Goal: Task Accomplishment & Management: Manage account settings

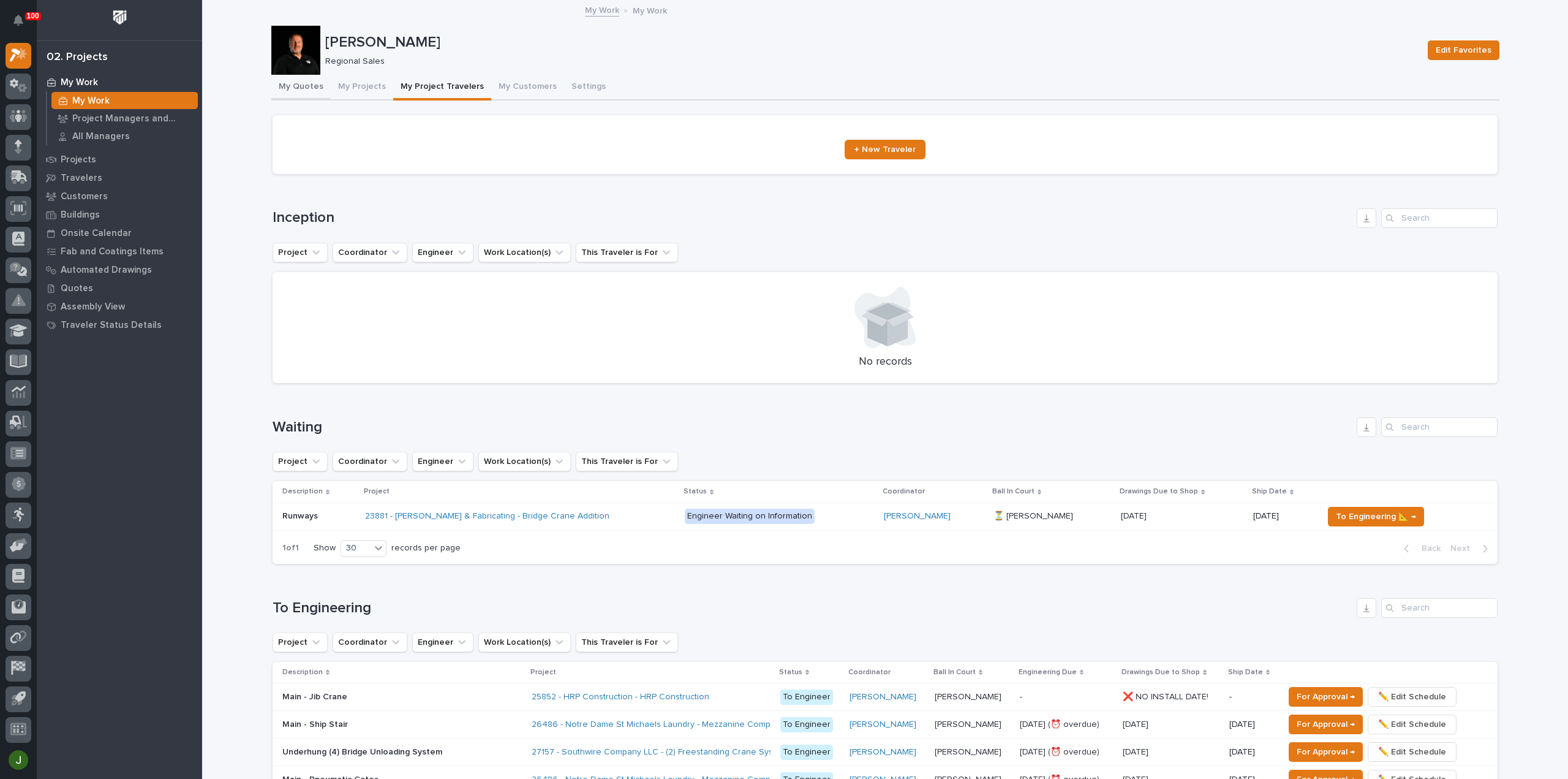
drag, startPoint x: 292, startPoint y: 81, endPoint x: 314, endPoint y: 101, distance: 29.7
click at [292, 81] on button "My Quotes" at bounding box center [301, 87] width 60 height 26
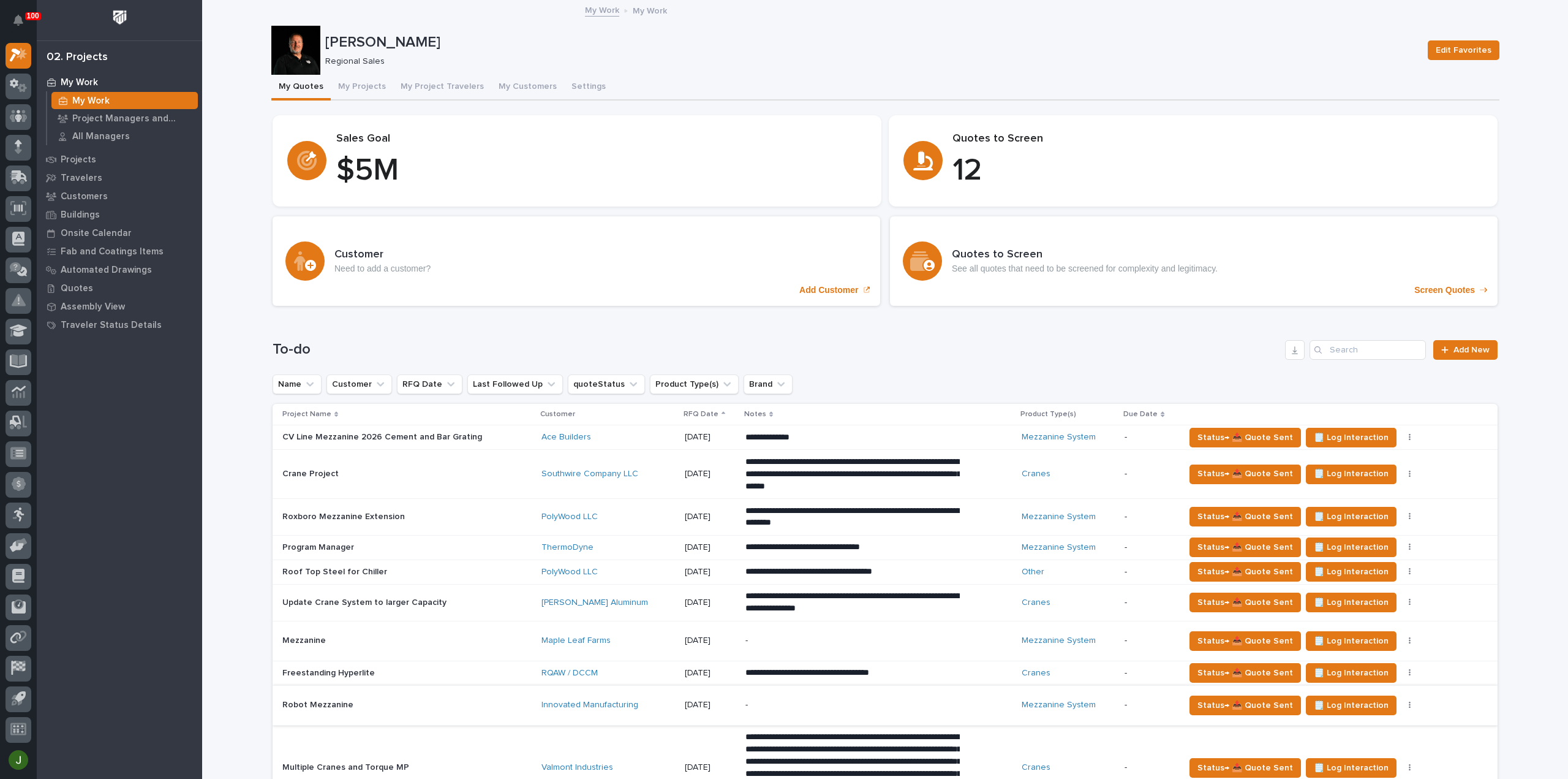
scroll to position [327, 0]
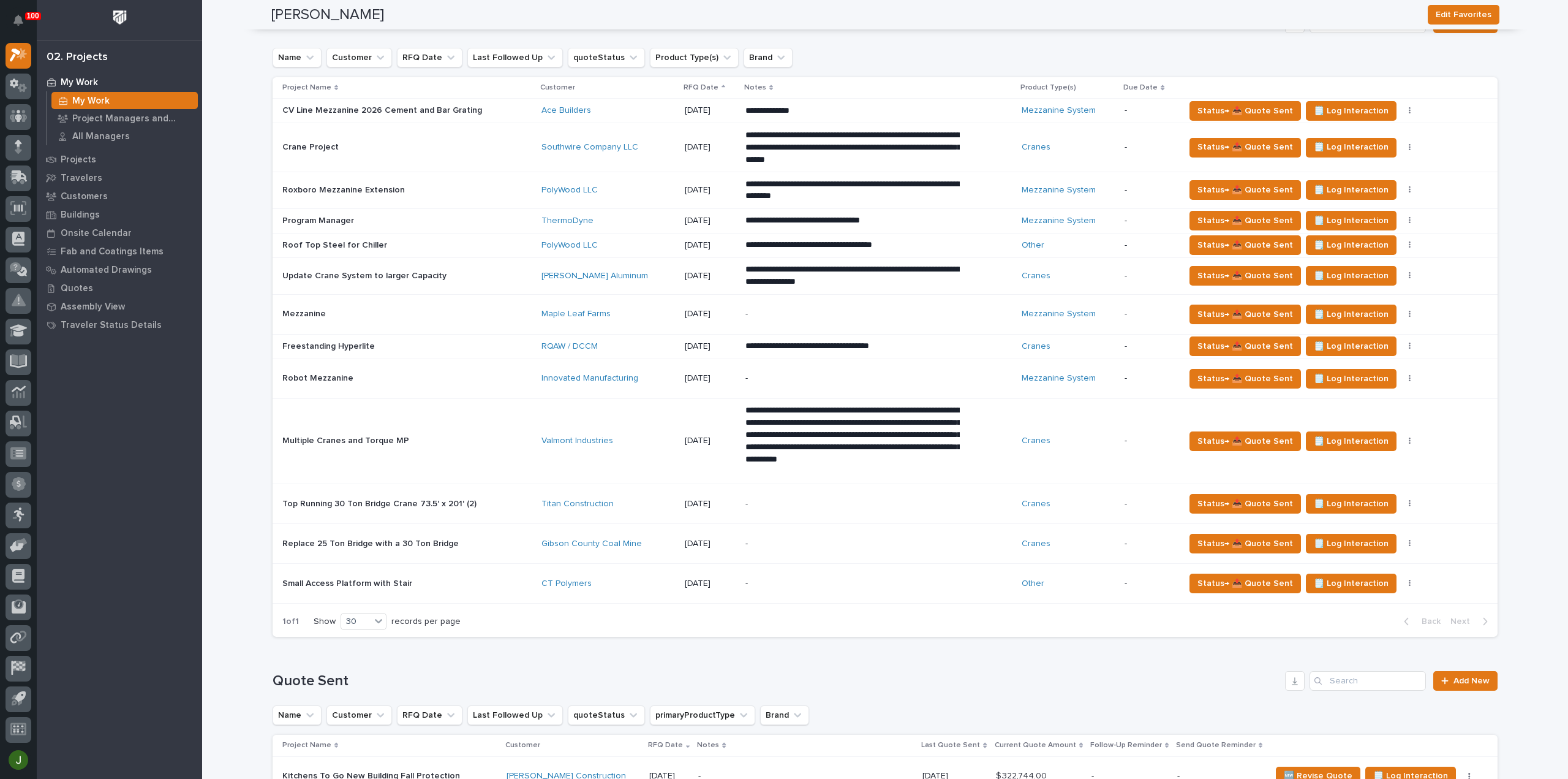
click at [350, 369] on div "Robot Mezzanine Robot Mezzanine" at bounding box center [408, 378] width 250 height 21
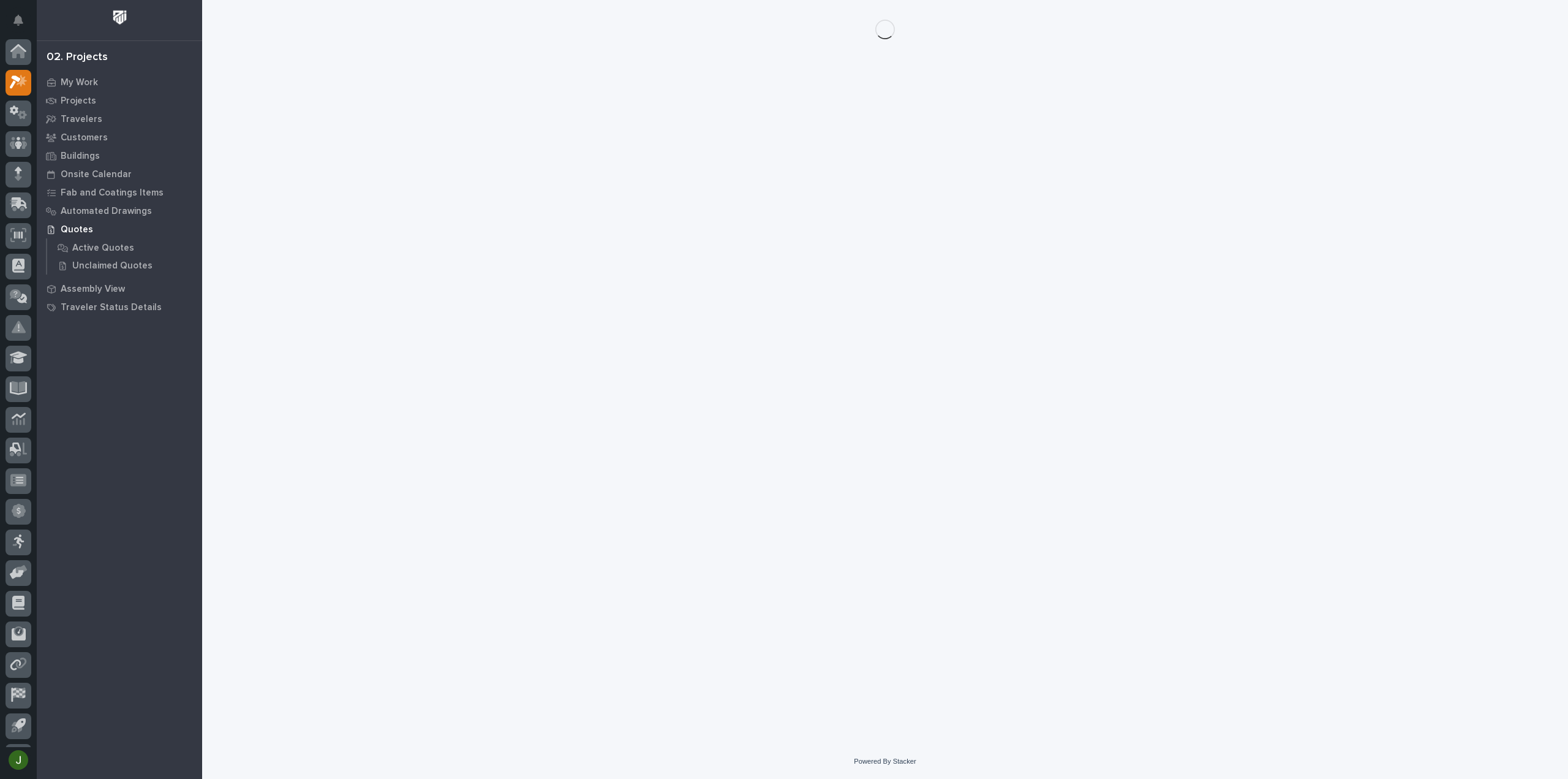
scroll to position [27, 0]
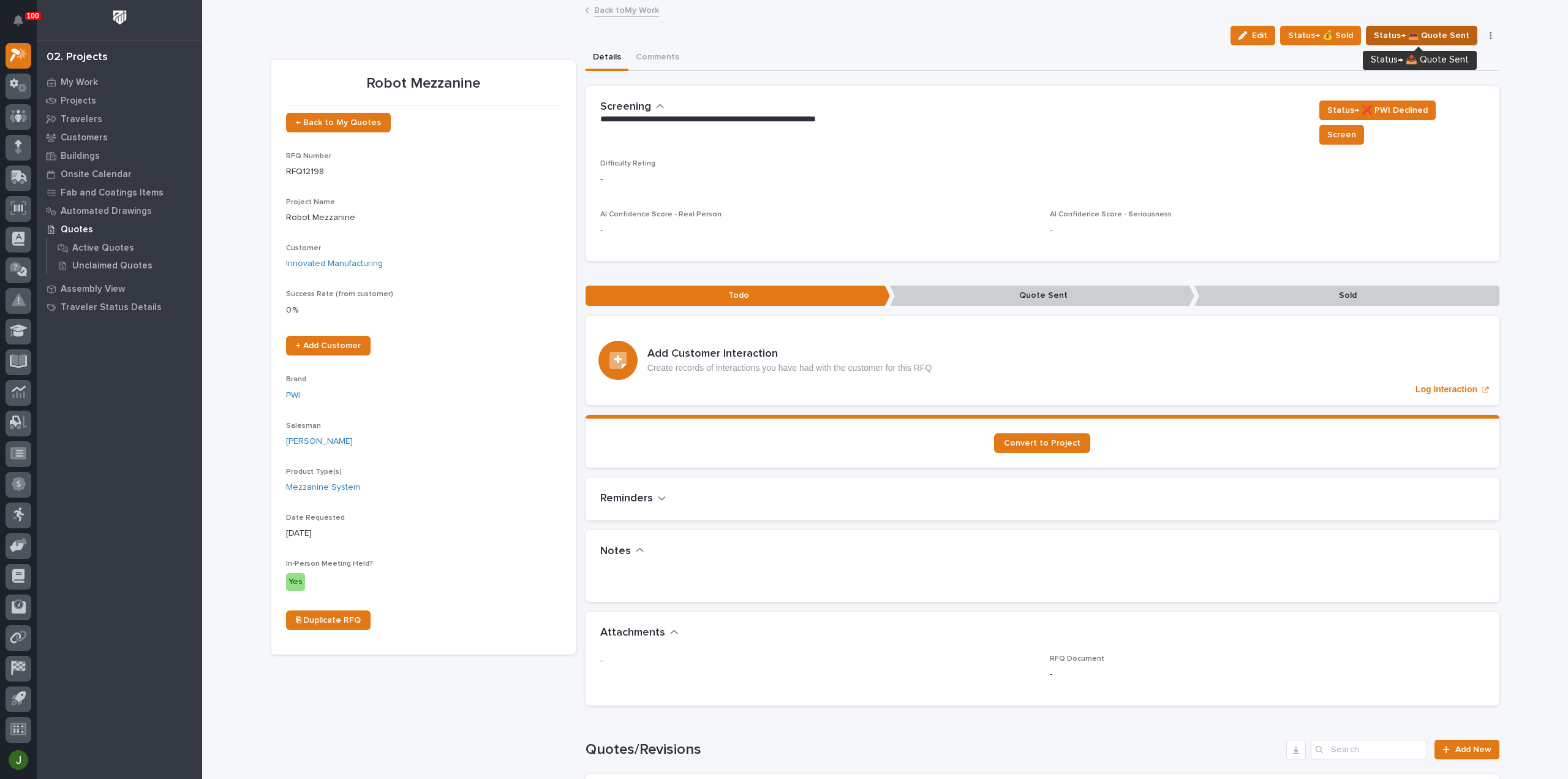
click at [1430, 34] on span "Status→ 📤 Quote Sent" at bounding box center [1422, 36] width 95 height 14
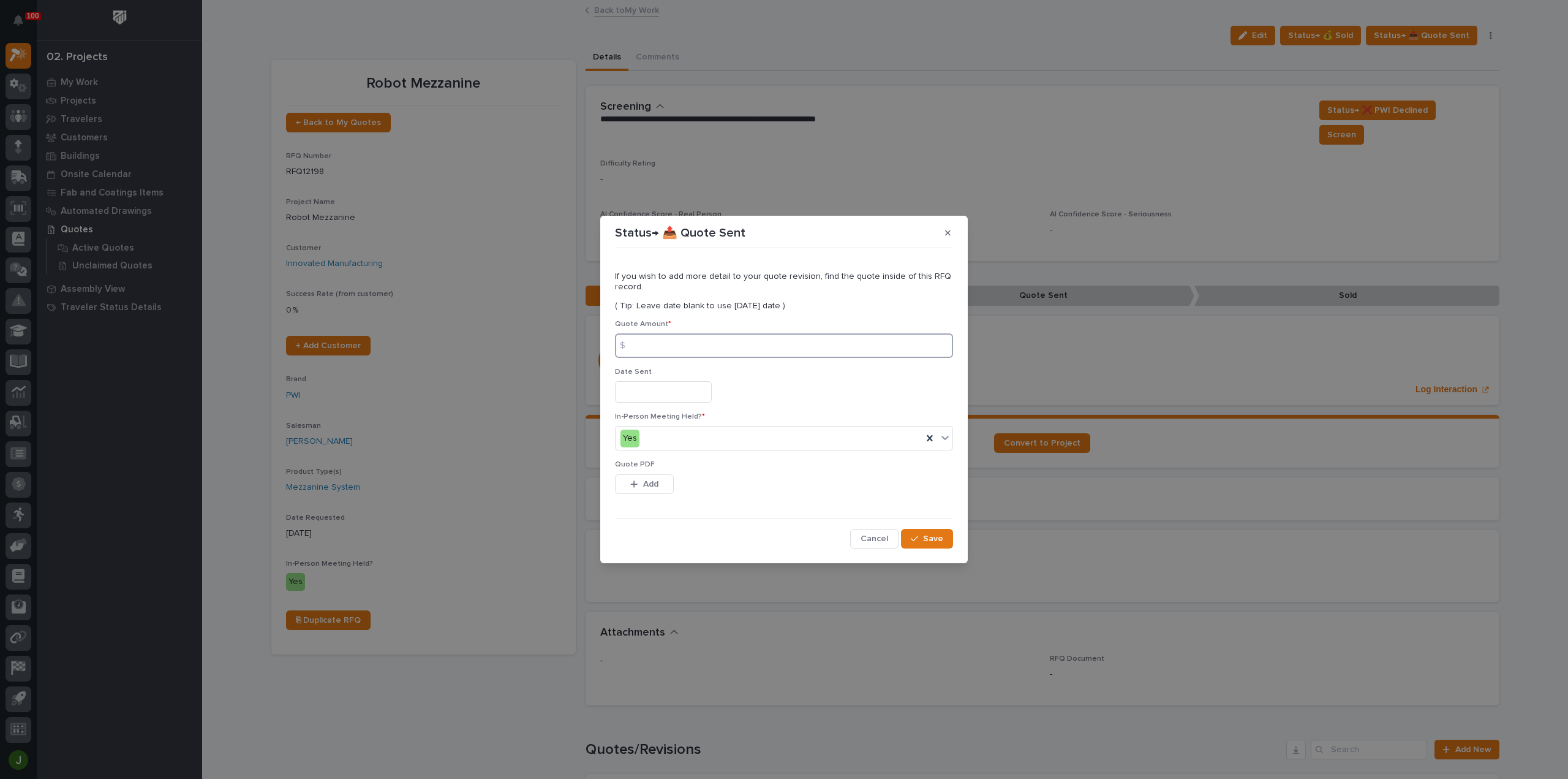
click at [649, 344] on input at bounding box center [784, 345] width 338 height 24
click at [664, 345] on input at bounding box center [784, 345] width 338 height 24
type input "90183"
click at [647, 393] on input "text" at bounding box center [664, 392] width 97 height 21
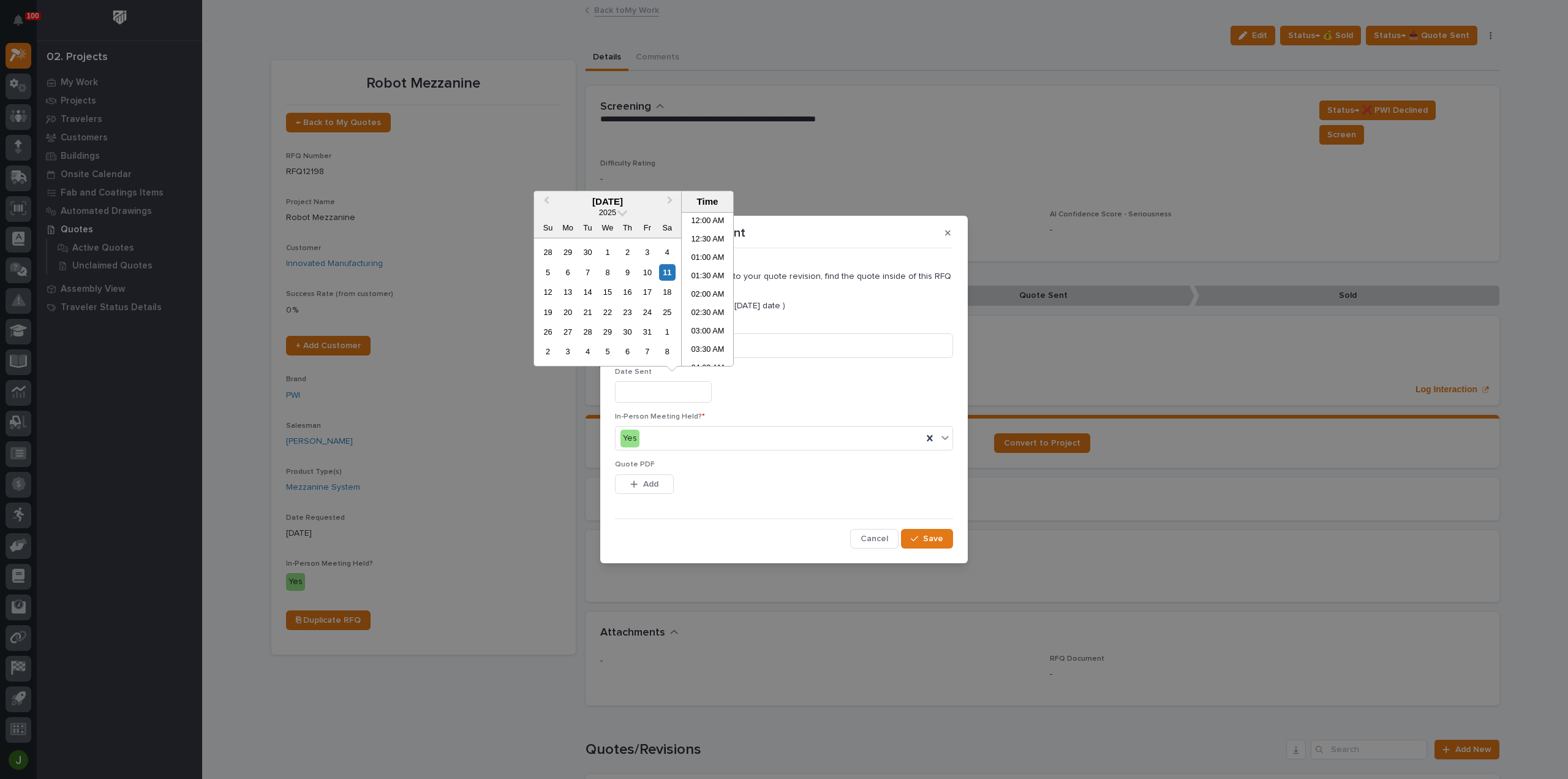
scroll to position [245, 0]
click at [700, 285] on li "08:30 AM" at bounding box center [707, 289] width 52 height 19
type input "**********"
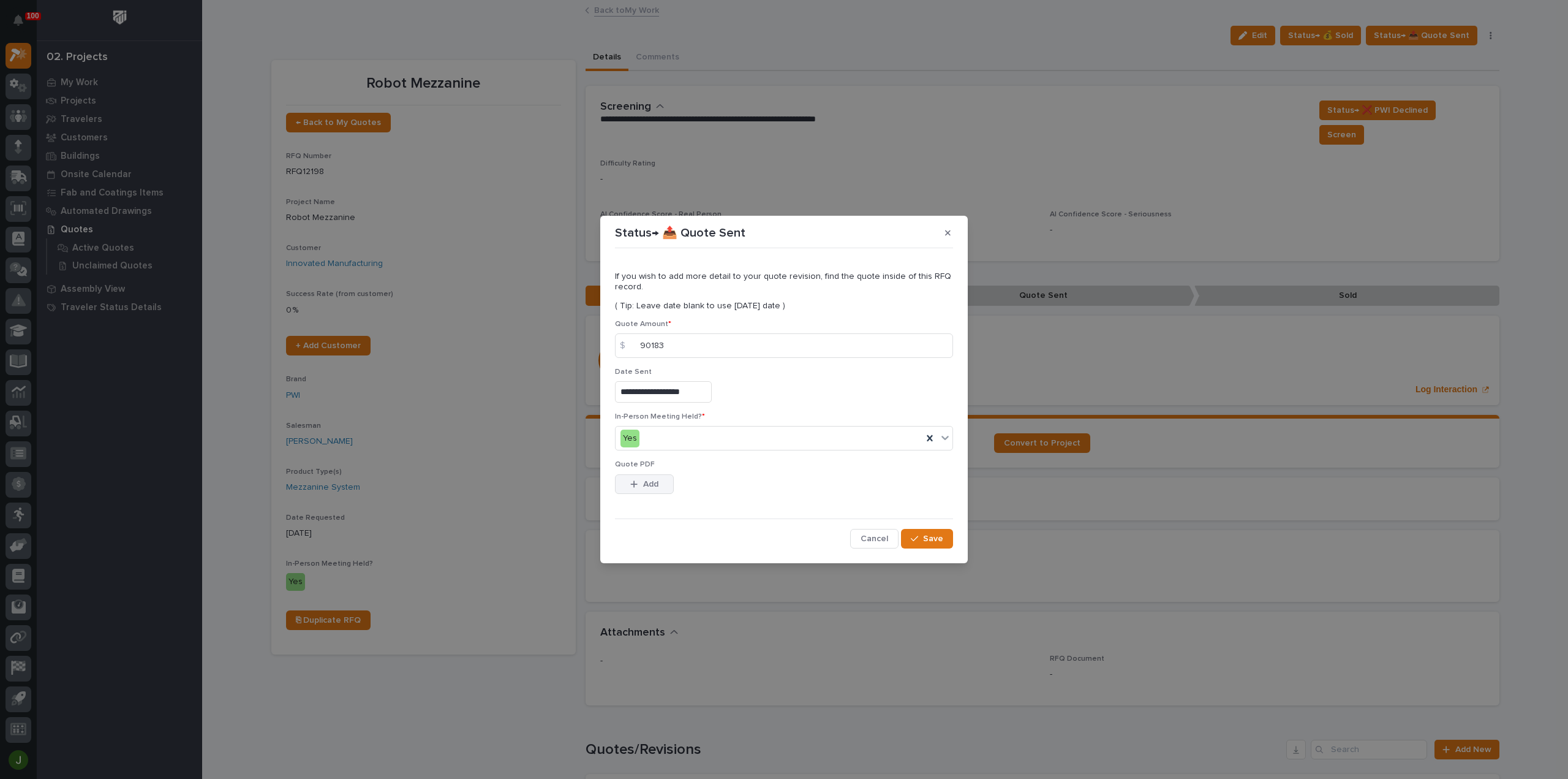
click at [652, 483] on span "Add" at bounding box center [650, 484] width 15 height 11
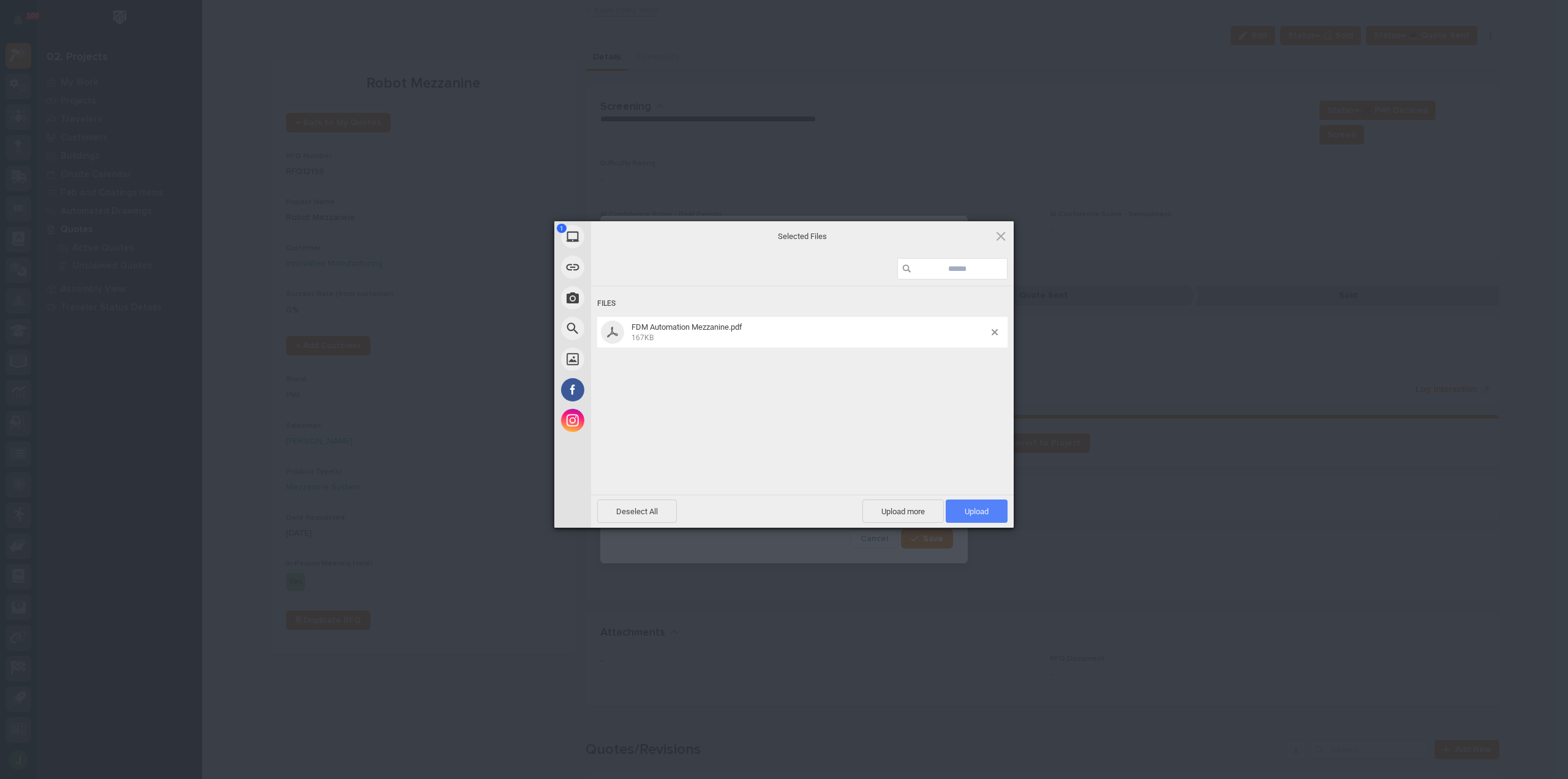
click at [981, 512] on span "Upload 1" at bounding box center [977, 511] width 24 height 9
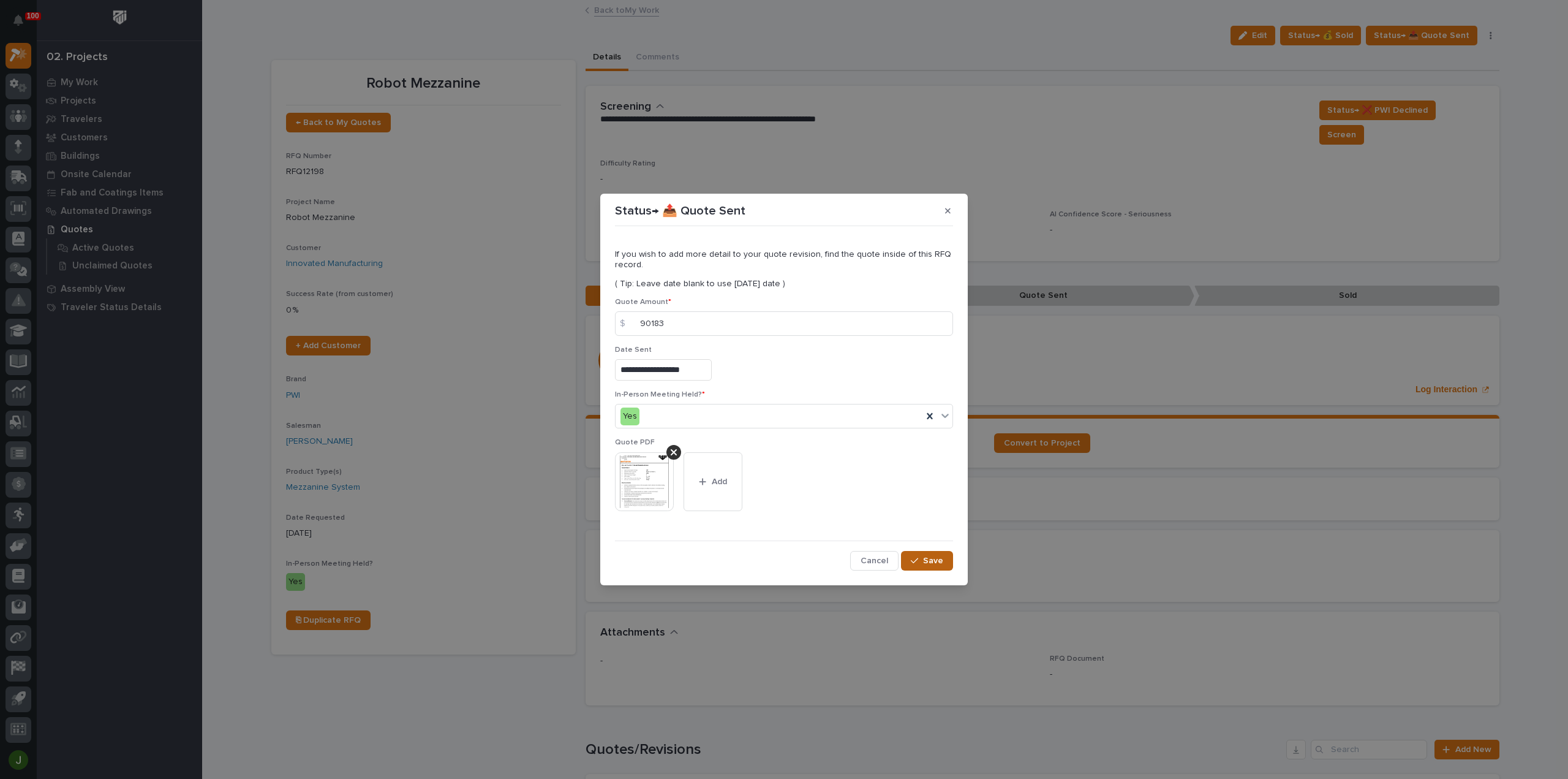
click at [932, 556] on span "Save" at bounding box center [933, 560] width 21 height 11
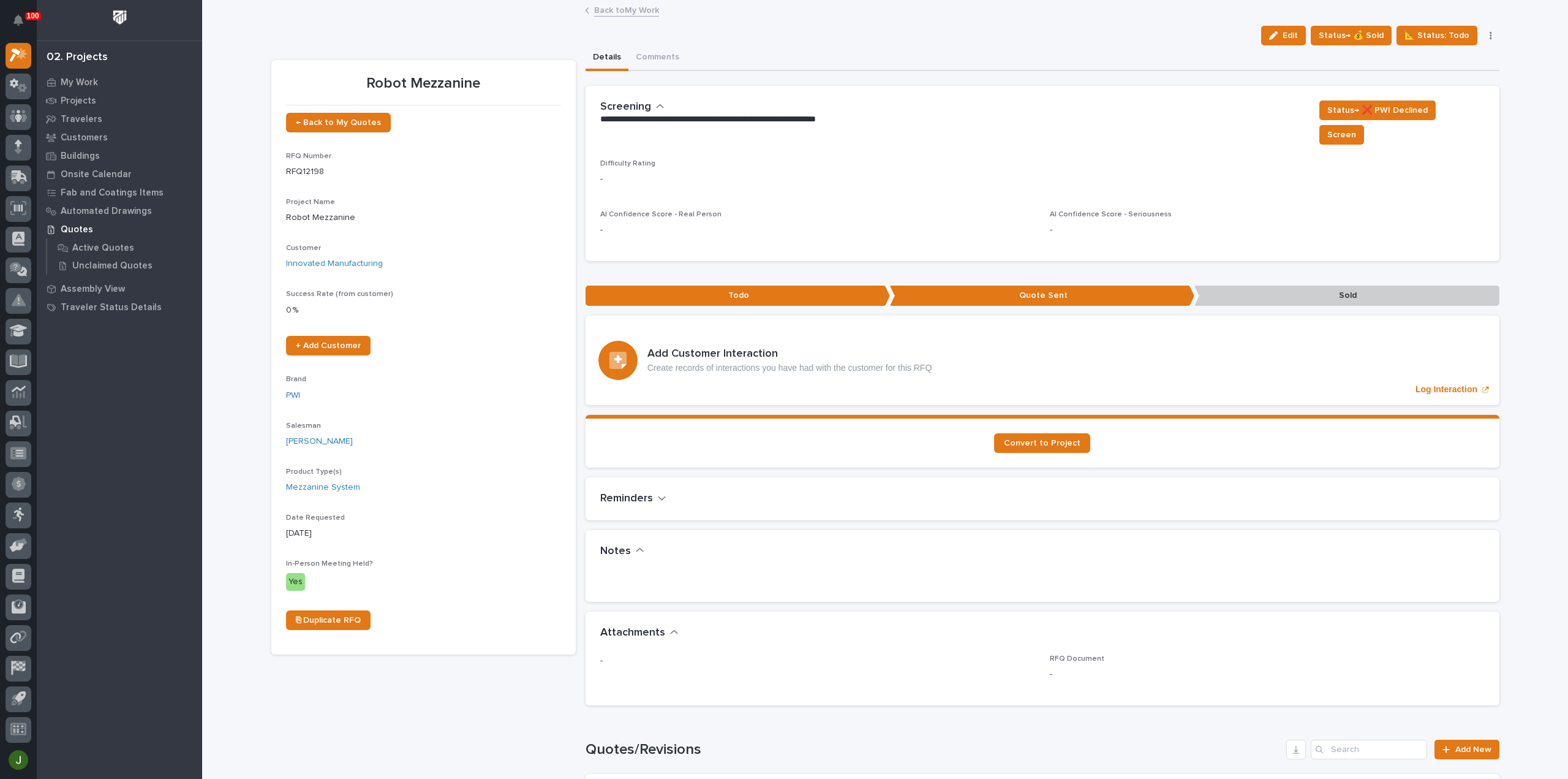
click at [617, 9] on link "Back to My Work" at bounding box center [626, 10] width 65 height 14
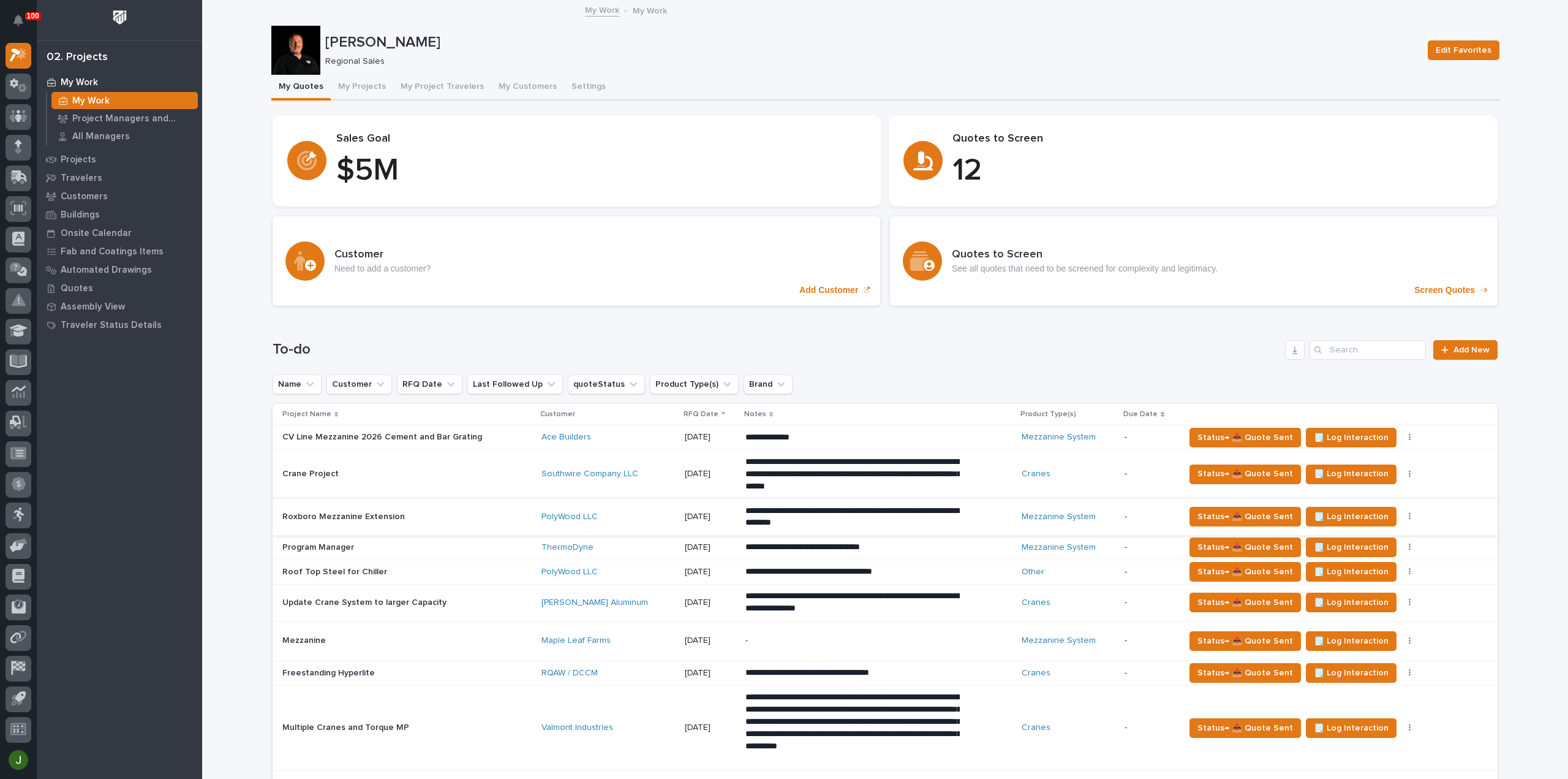
scroll to position [245, 0]
